Goal: Task Accomplishment & Management: Manage account settings

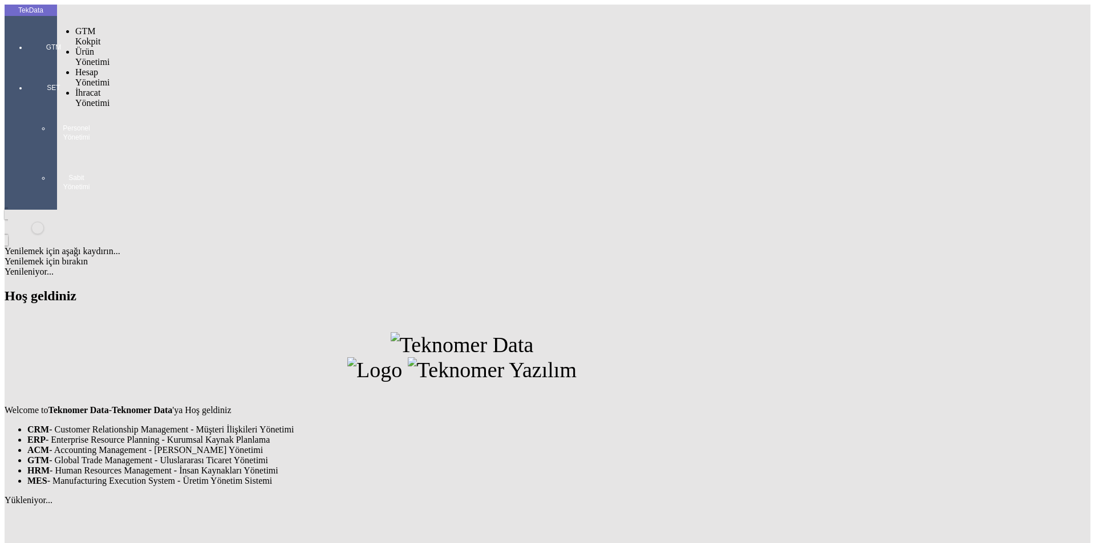
click at [27, 34] on div "GTM" at bounding box center [53, 43] width 52 height 40
click at [174, 139] on span "Yüklemeler" at bounding box center [195, 144] width 43 height 10
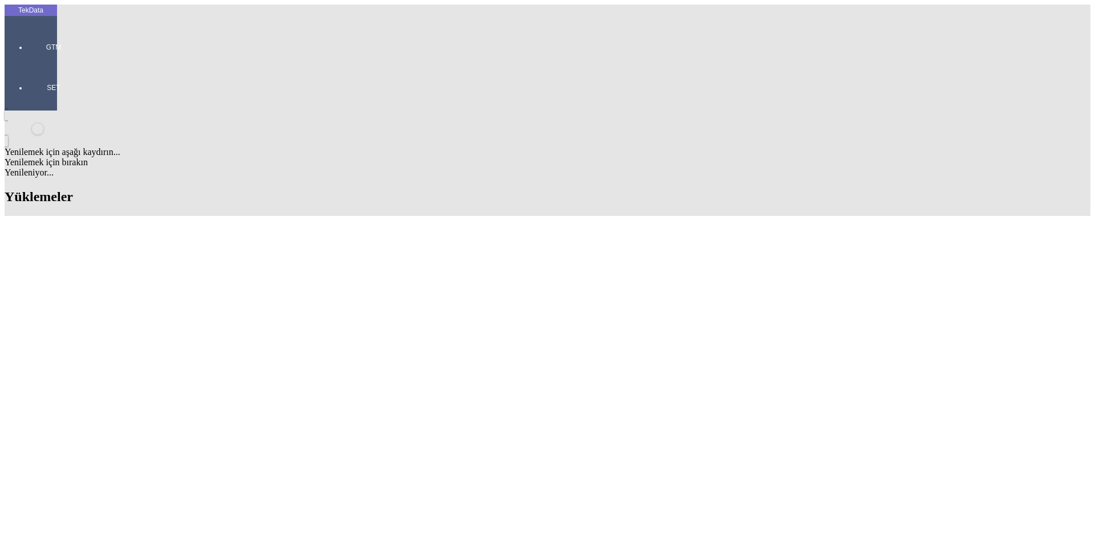
type input "GREE"
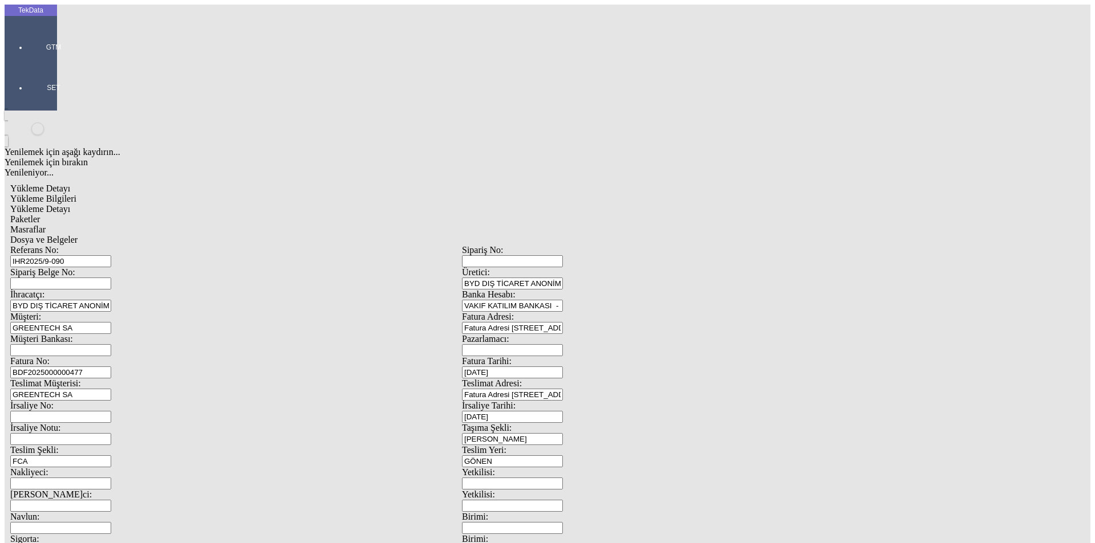
click at [111, 255] on input "IHR2025/9-090" at bounding box center [60, 261] width 101 height 12
drag, startPoint x: 244, startPoint y: 84, endPoint x: 53, endPoint y: 82, distance: 191.0
click at [53, 178] on tek-global-detail "Yükleme Detayı Yükleme Bilgileri Yükleme Detayı Paketler Masraflar Dosya ve Bel…" at bounding box center [462, 507] width 915 height 658
click at [111, 367] on input "BDF2025000000477" at bounding box center [60, 373] width 101 height 12
type input "BDF2025000000"
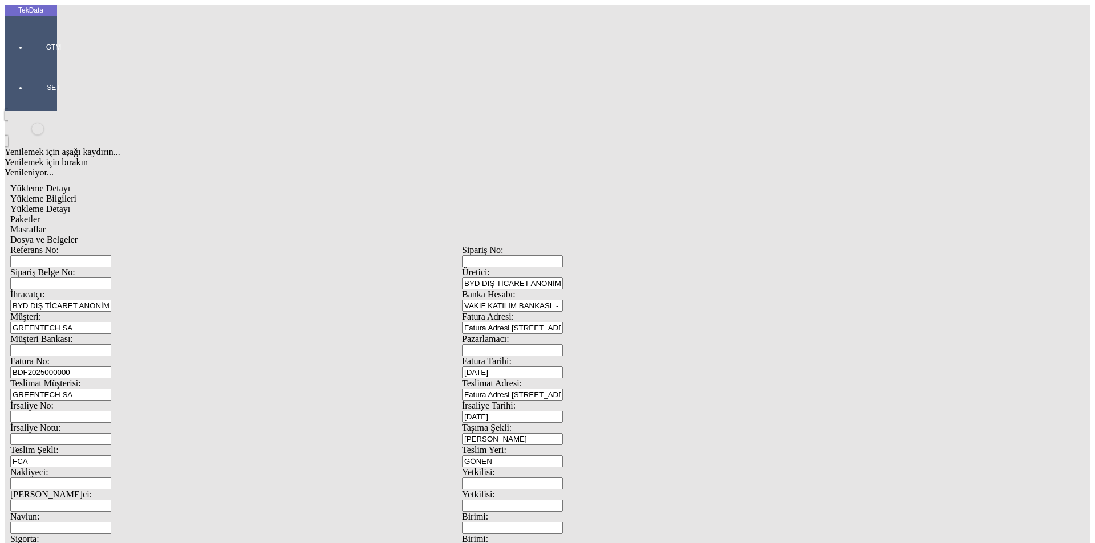
type input "[DATE]"
drag, startPoint x: 712, startPoint y: 226, endPoint x: 436, endPoint y: 204, distance: 276.8
click at [440, 245] on div "Referans No: [STREET_ADDRESS]tici: BYD DIŞ TİCARET ANONİM ŞİRKETİ İhracatçı: BY…" at bounding box center [461, 512] width 903 height 534
click at [563, 411] on input "[DATE]" at bounding box center [512, 417] width 101 height 12
drag, startPoint x: 673, startPoint y: 233, endPoint x: 527, endPoint y: 245, distance: 146.5
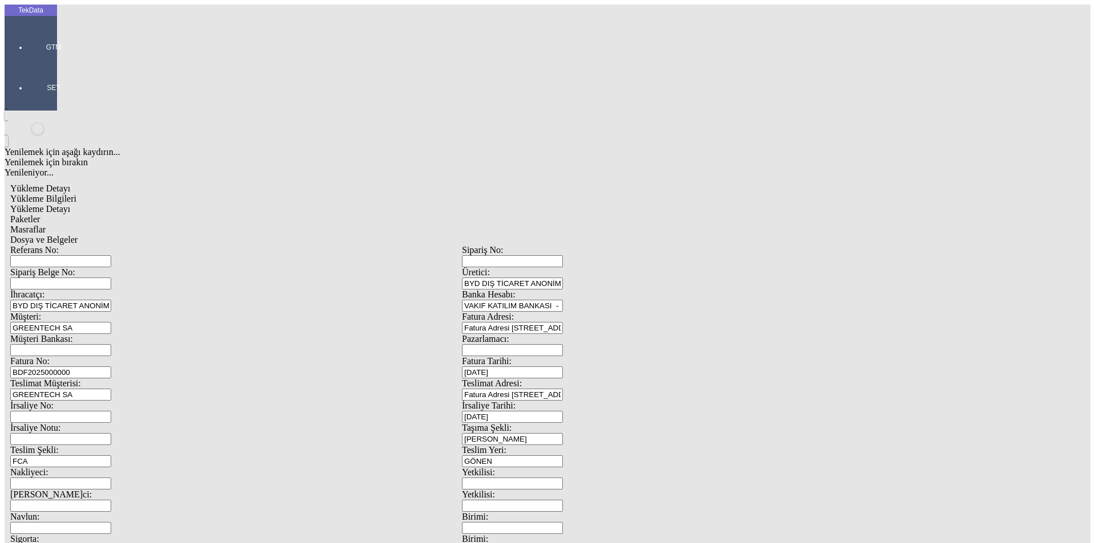
click at [527, 245] on div "Referans No: [STREET_ADDRESS]tici: BYD DIŞ TİCARET ANONİM ŞİRKETİ İhracatçı: BY…" at bounding box center [461, 512] width 903 height 534
type input "[DATE]"
drag, startPoint x: 104, startPoint y: 380, endPoint x: 25, endPoint y: 391, distance: 79.9
click at [33, 391] on div "TekData GTM SET Yenilemek için aşağı kaydırın... Yenilemek için bırakın Yenilen…" at bounding box center [462, 451] width 915 height 893
type input "[DATE]"
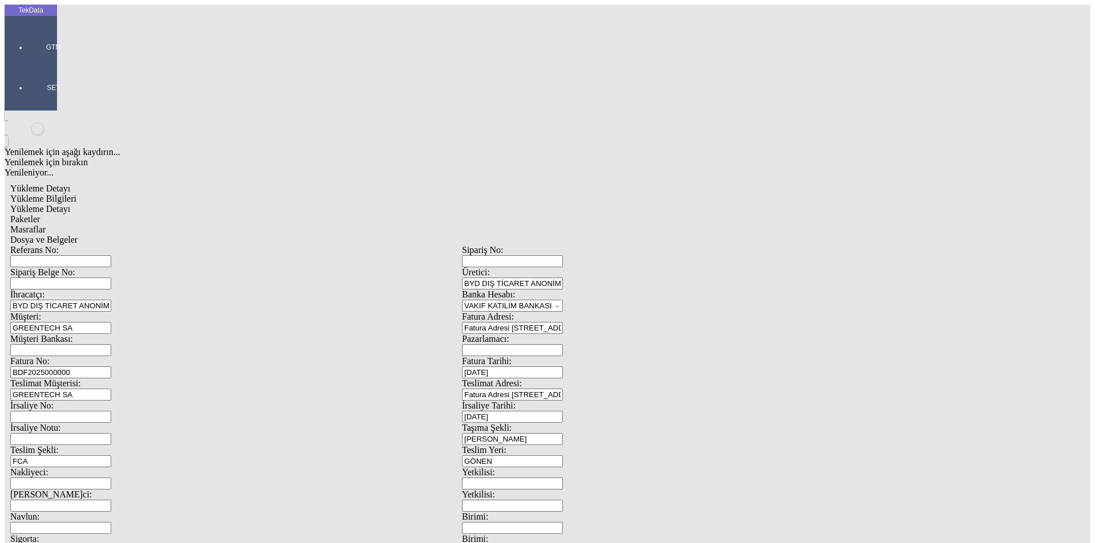
drag, startPoint x: 109, startPoint y: 510, endPoint x: 27, endPoint y: 503, distance: 83.0
click at [44, 511] on div "TekData GTM SET Yenilemek için aşağı kaydırın... Yenilemek için bırakın Yenilen…" at bounding box center [462, 451] width 915 height 893
type input "[DATE]"
click at [70, 204] on span "Yükleme Detayı" at bounding box center [40, 209] width 60 height 10
drag, startPoint x: 239, startPoint y: 58, endPoint x: 259, endPoint y: 59, distance: 20.0
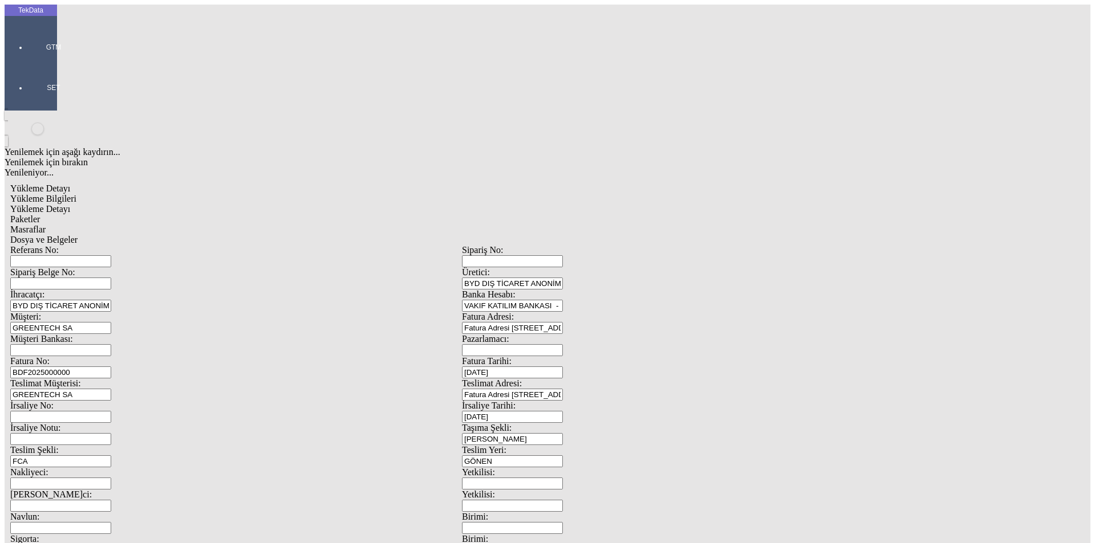
click at [240, 214] on div "Paketler" at bounding box center [461, 219] width 903 height 10
click at [46, 225] on span "Masraflar" at bounding box center [27, 230] width 35 height 10
click at [78, 235] on span "Dosya ve Belgeler" at bounding box center [43, 240] width 67 height 10
click at [111, 255] on input "Referans No:" at bounding box center [60, 261] width 101 height 12
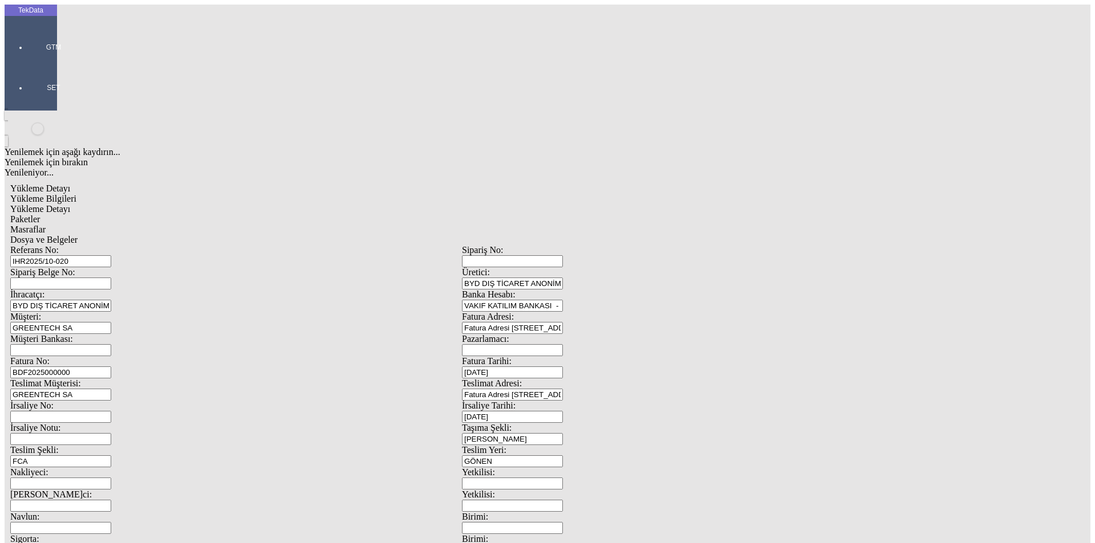
type input "IHR2025/10-020"
drag, startPoint x: 1028, startPoint y: 512, endPoint x: 989, endPoint y: 509, distance: 38.3
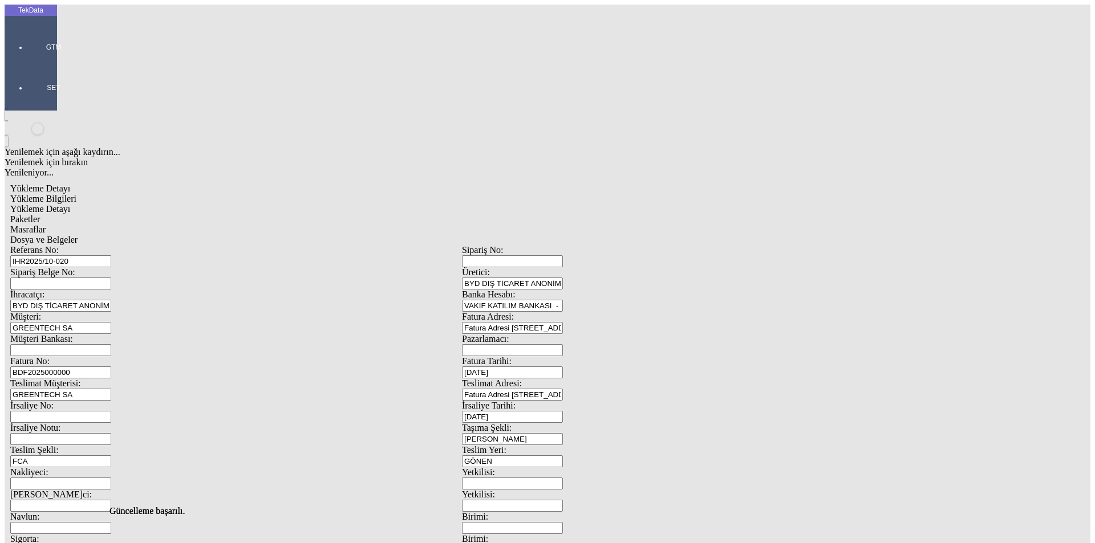
scroll to position [0, 0]
click at [78, 235] on span "Dosya ve Belgeler" at bounding box center [43, 240] width 67 height 10
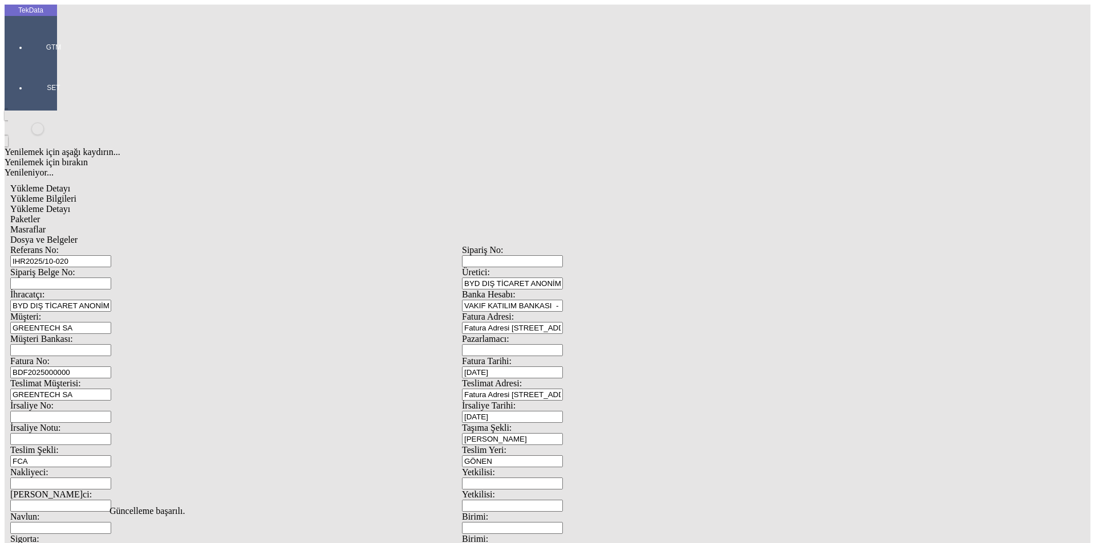
click at [78, 235] on span "Dosya ve Belgeler" at bounding box center [43, 240] width 67 height 10
click at [76, 194] on span "Yükleme Bilgileri" at bounding box center [43, 199] width 66 height 10
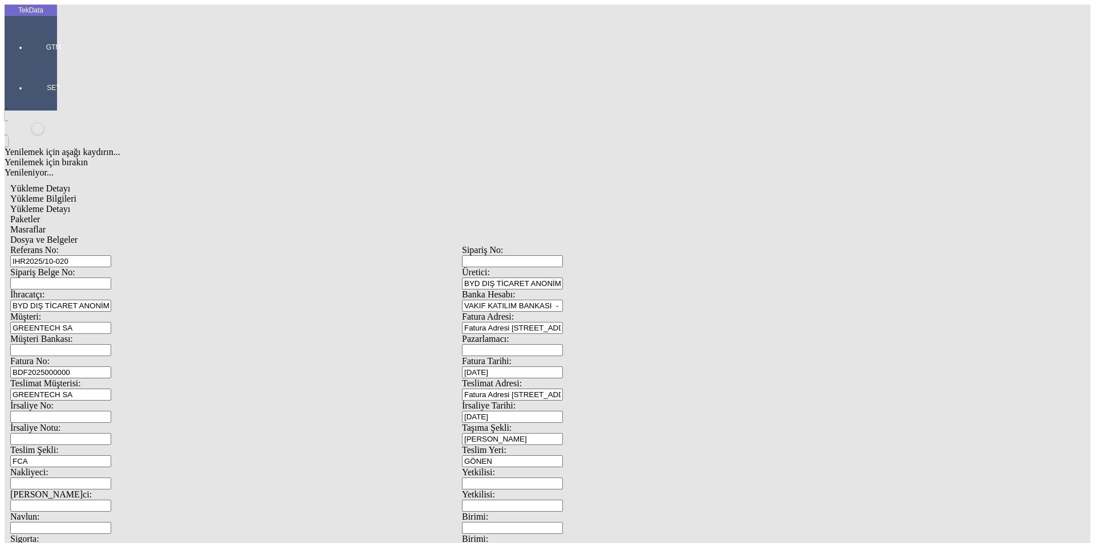
drag, startPoint x: 224, startPoint y: 87, endPoint x: 69, endPoint y: 86, distance: 154.5
click at [69, 245] on div "Referans No: IHR2025/10-020" at bounding box center [236, 256] width 452 height 22
